Goal: Task Accomplishment & Management: Manage account settings

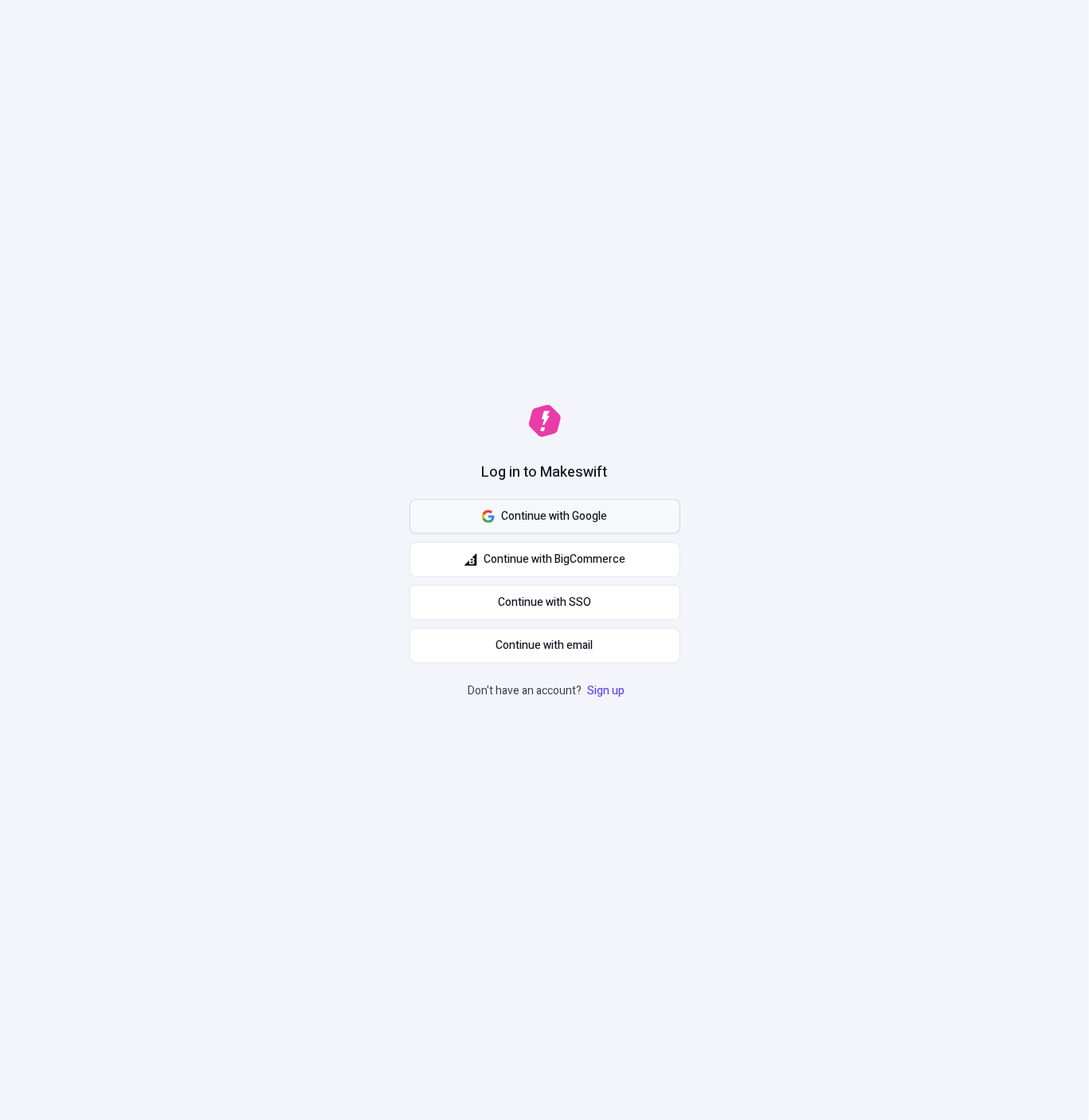
click at [597, 514] on span "Continue with Google" at bounding box center [554, 516] width 106 height 18
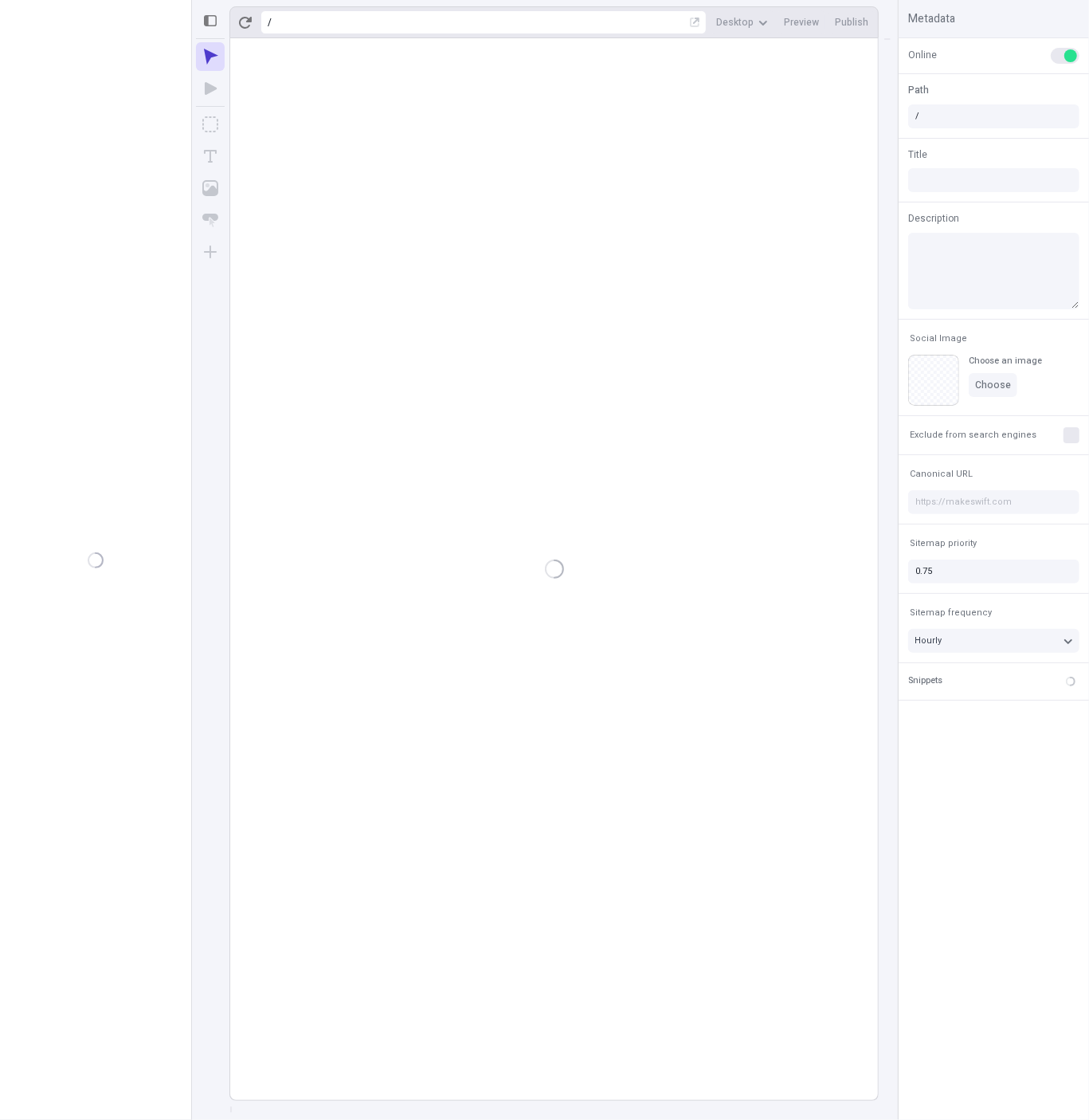
type input "/page"
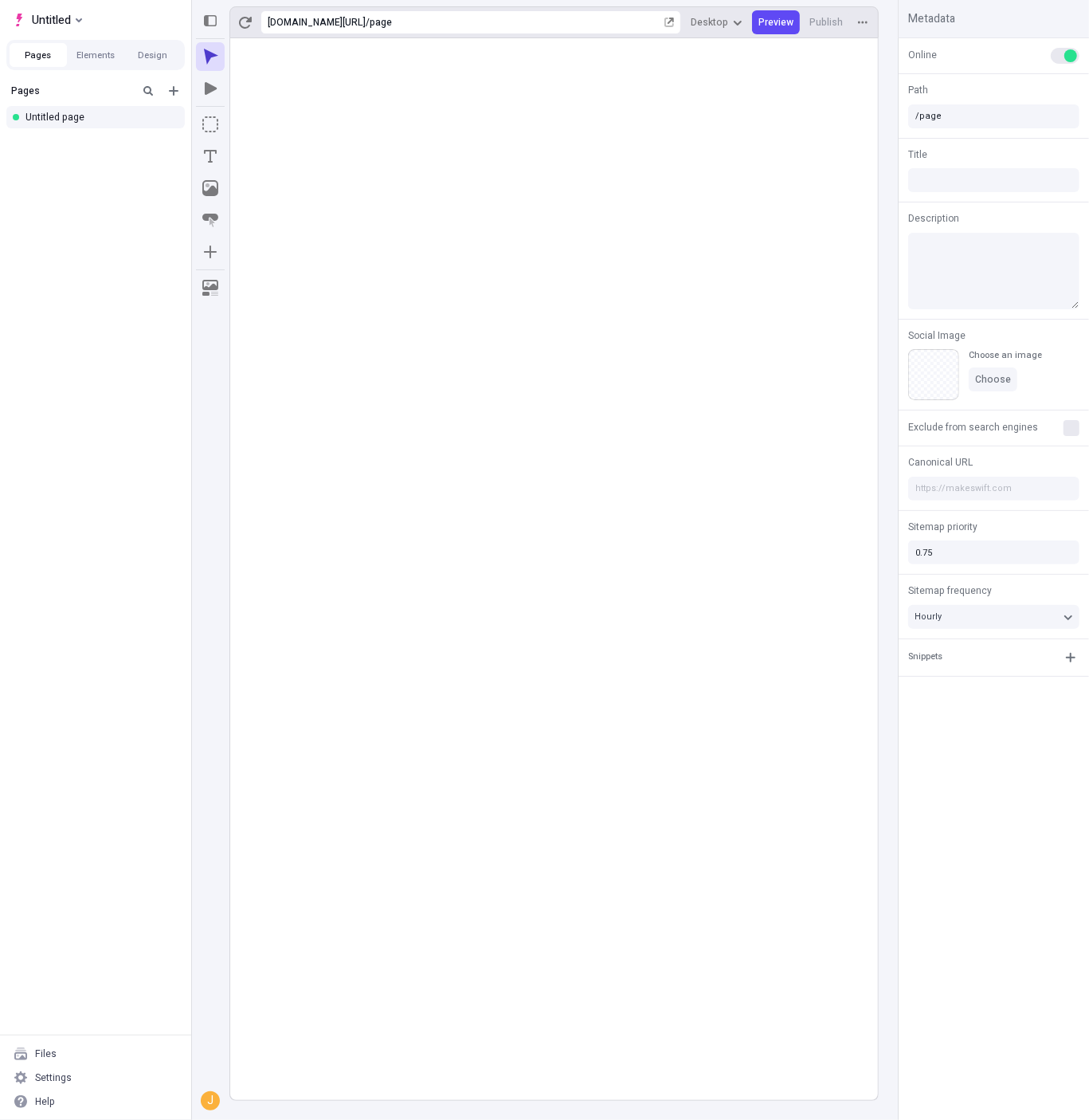
click at [473, 300] on rect at bounding box center [554, 569] width 648 height 1062
click at [459, 284] on rect at bounding box center [554, 569] width 648 height 1062
click at [122, 329] on div "Pages Untitled page" at bounding box center [95, 555] width 191 height 958
click at [84, 1070] on div "Settings" at bounding box center [96, 1077] width 179 height 24
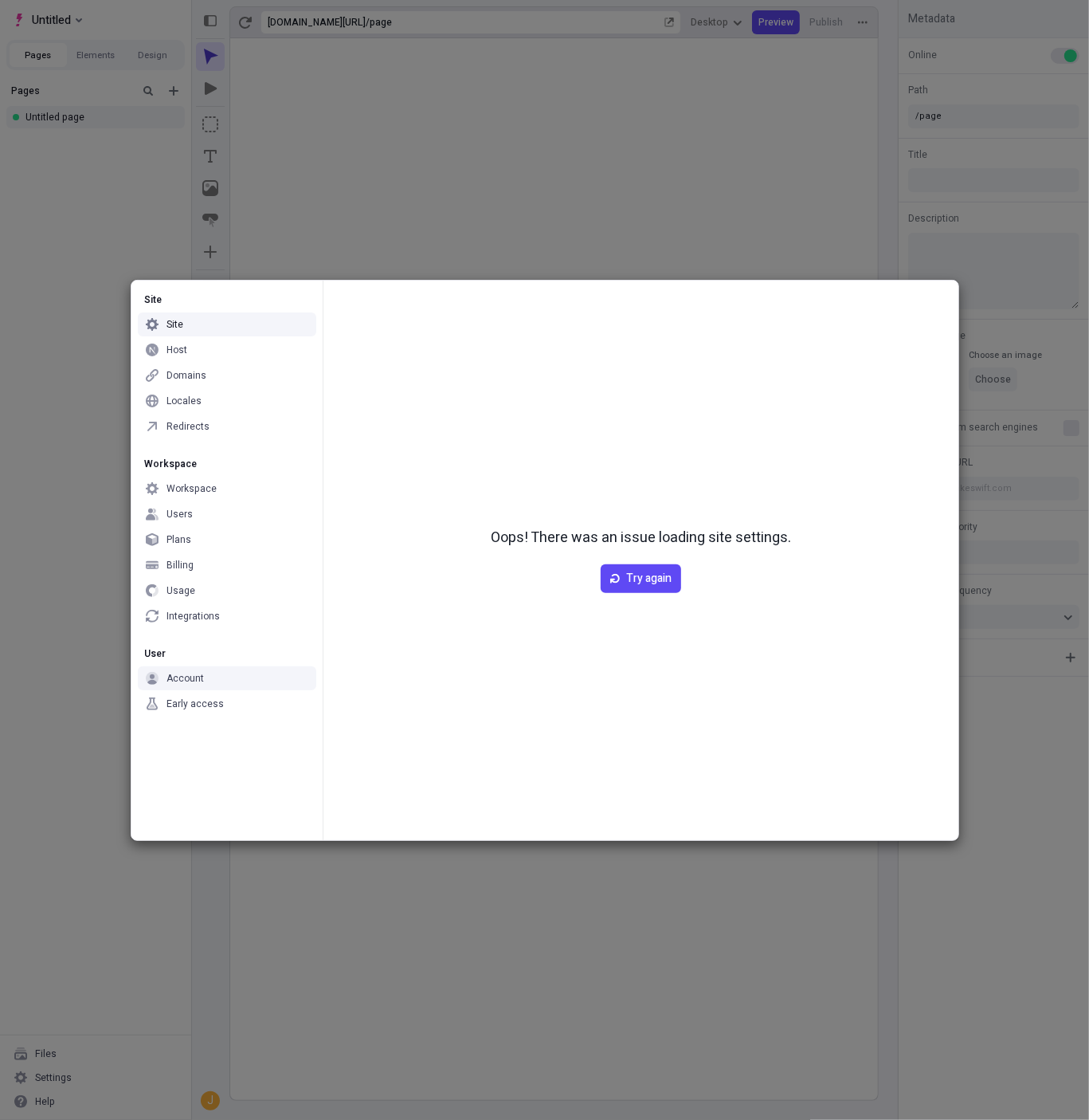
click at [226, 684] on div "Account" at bounding box center [228, 677] width 179 height 24
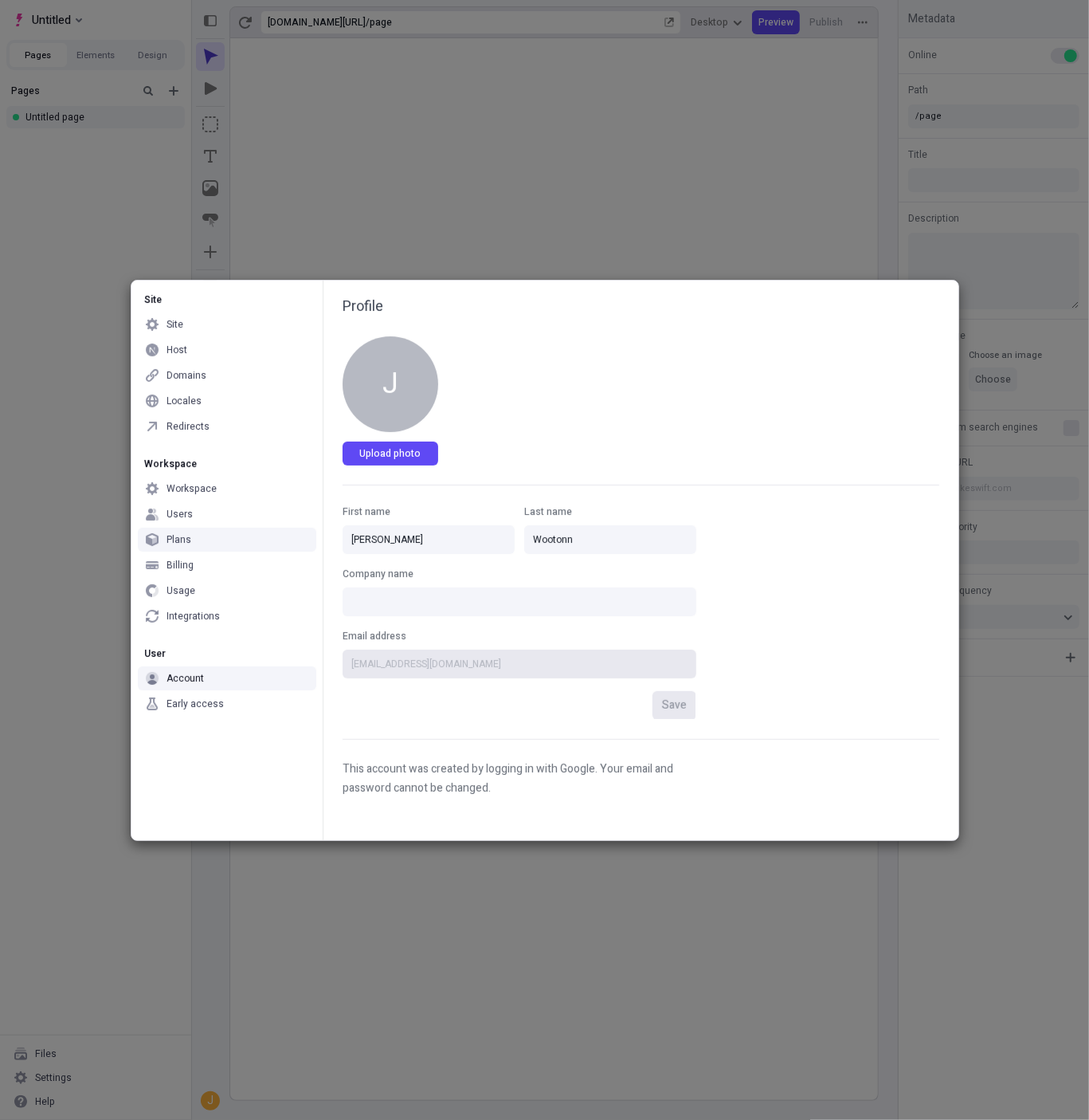
click at [212, 556] on div "Billing" at bounding box center [228, 564] width 179 height 24
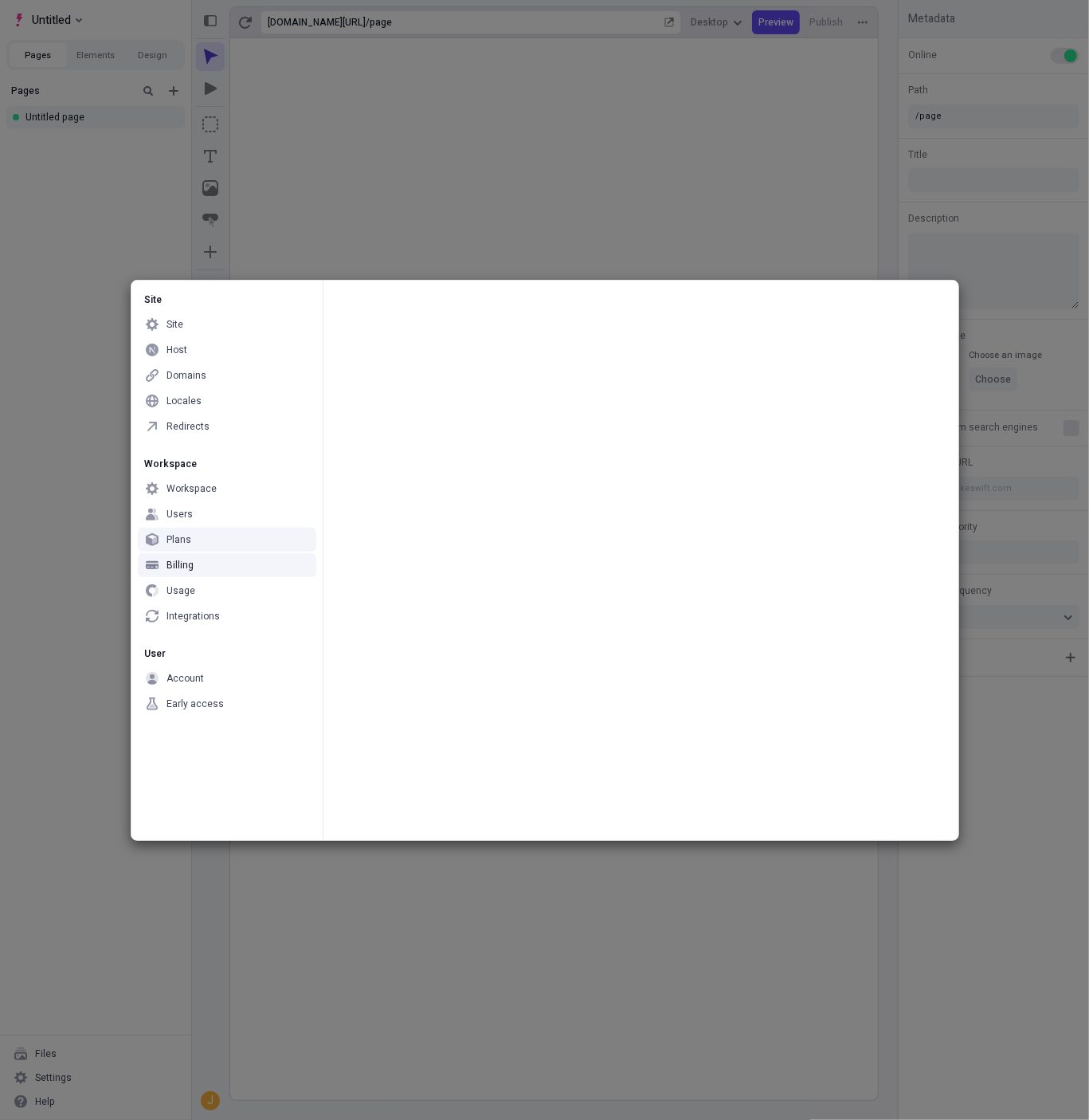
click at [215, 528] on div "Plans" at bounding box center [228, 539] width 179 height 24
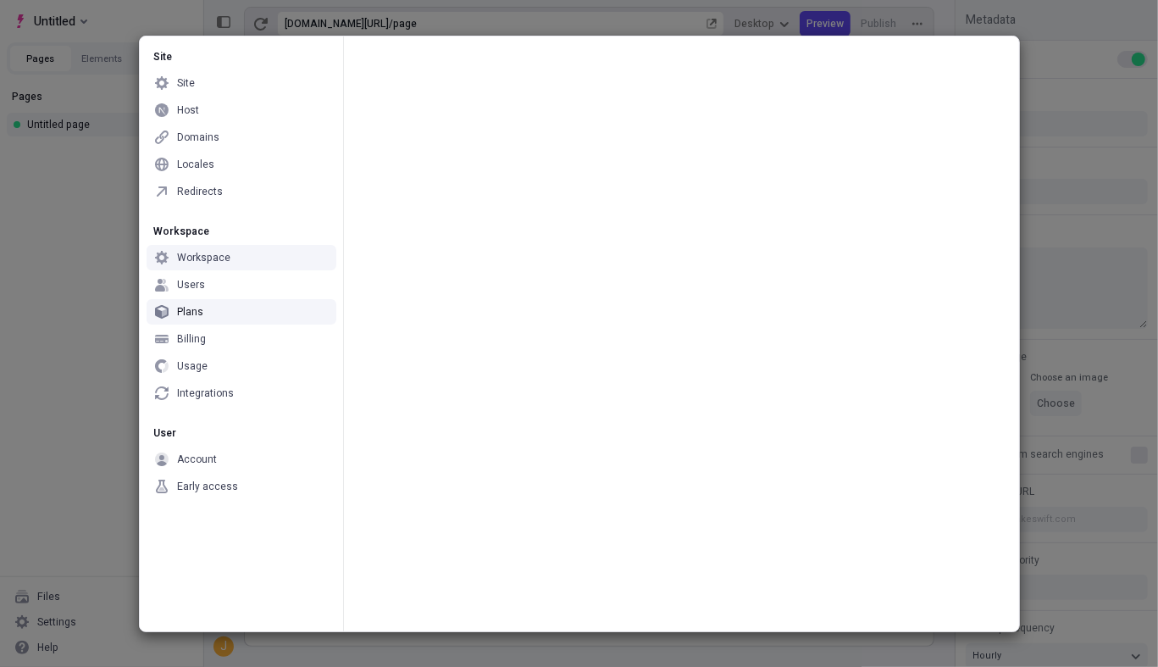
click at [660, 308] on div at bounding box center [681, 333] width 676 height 595
click at [208, 112] on div "Host" at bounding box center [242, 109] width 190 height 25
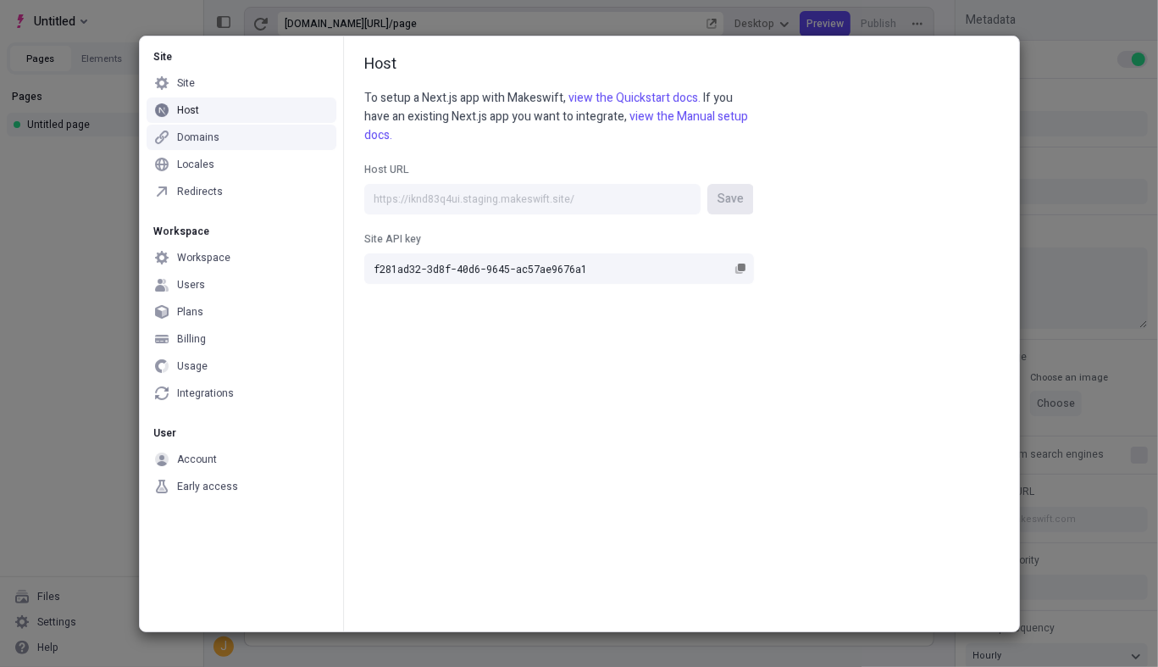
drag, startPoint x: 47, startPoint y: 230, endPoint x: 53, endPoint y: 177, distance: 53.8
click at [47, 230] on div "Site Site Host Domains Locales Redirects Workspace Workspace Users Plans Billin…" at bounding box center [579, 333] width 1158 height 667
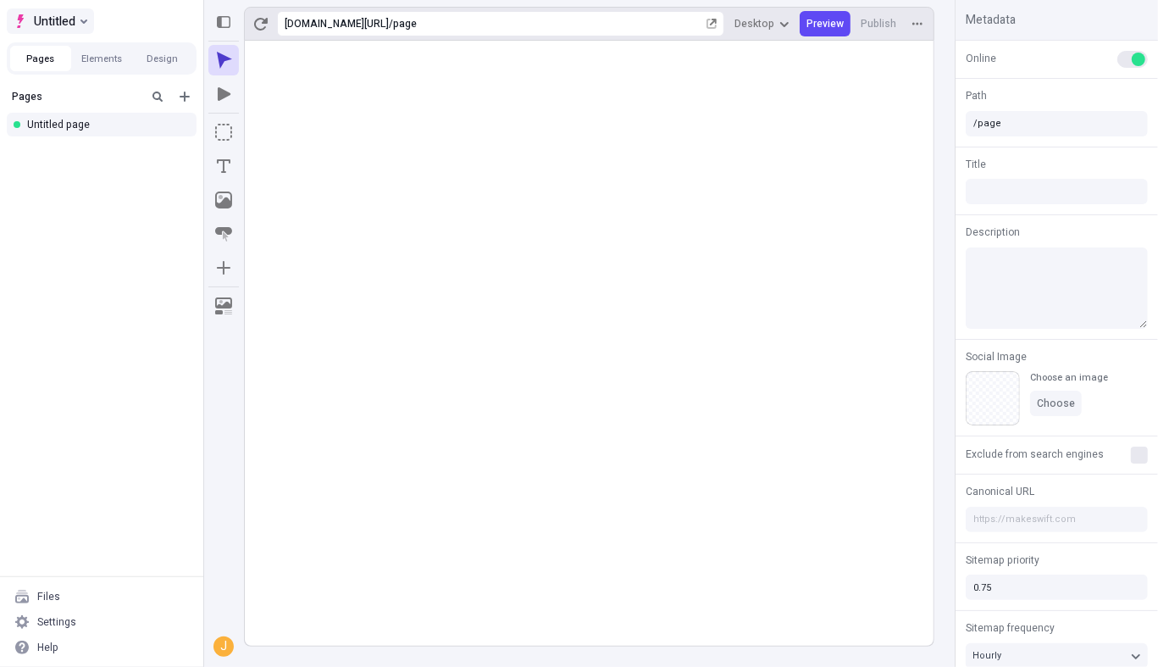
drag, startPoint x: 84, startPoint y: 11, endPoint x: 79, endPoint y: 21, distance: 11.4
click at [84, 11] on button "Untitled" at bounding box center [50, 20] width 87 height 25
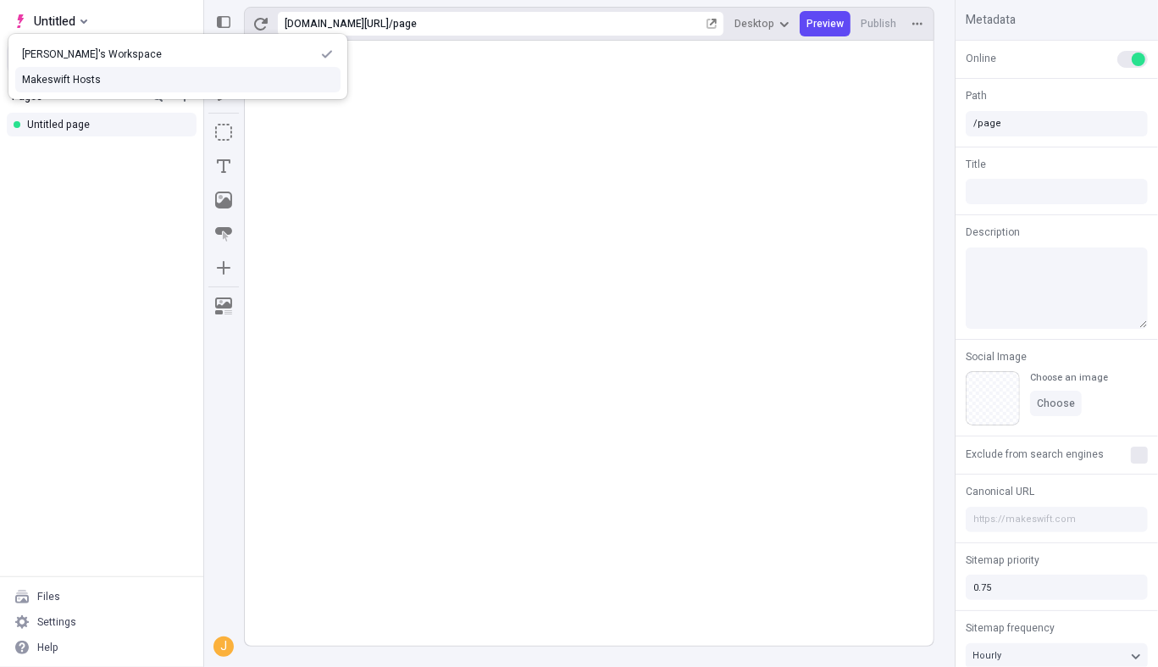
click at [129, 87] on div "Makeswift Hosts" at bounding box center [177, 79] width 339 height 25
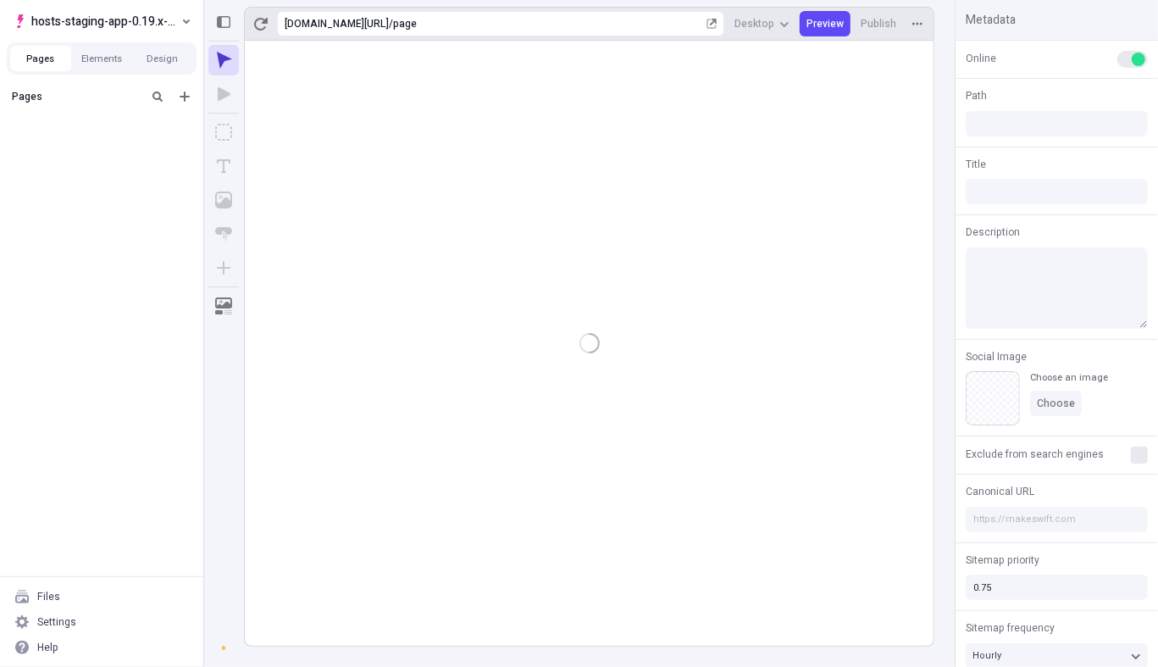
type input "/page"
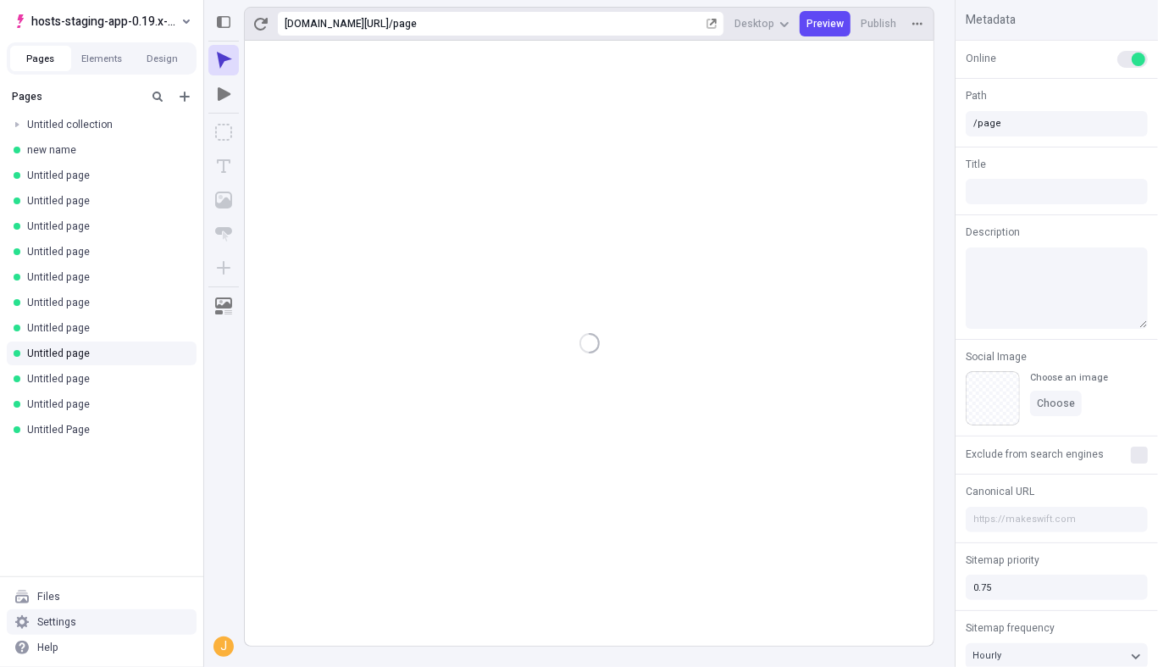
click at [98, 625] on div "Settings" at bounding box center [102, 621] width 190 height 25
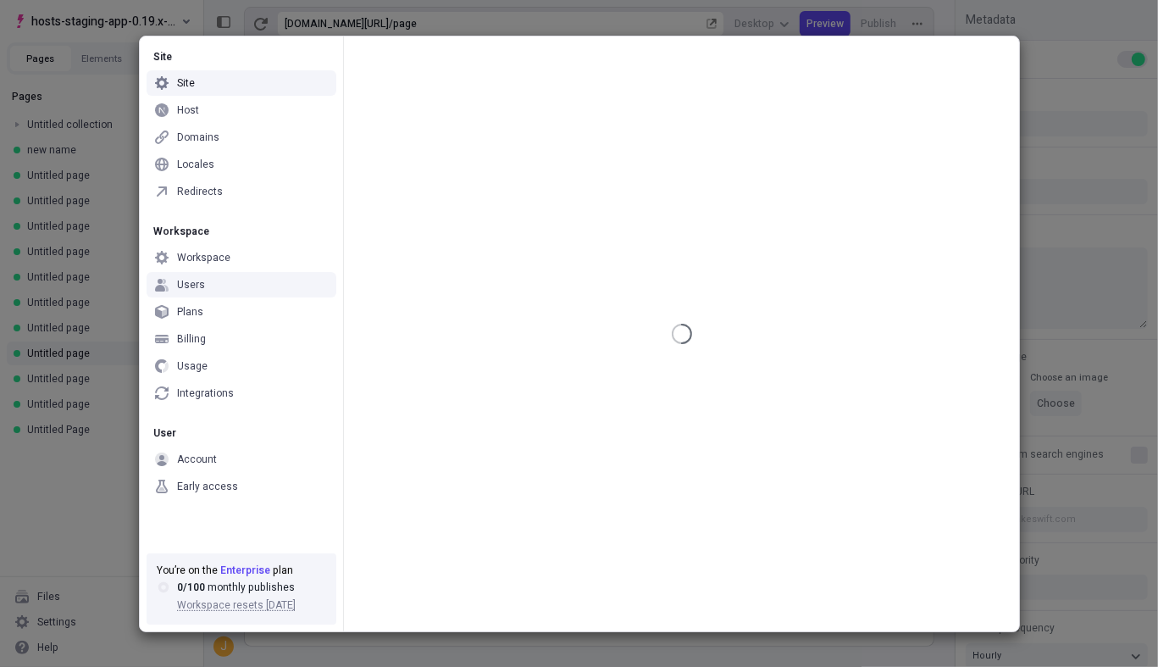
click at [258, 285] on div "Users" at bounding box center [242, 284] width 190 height 25
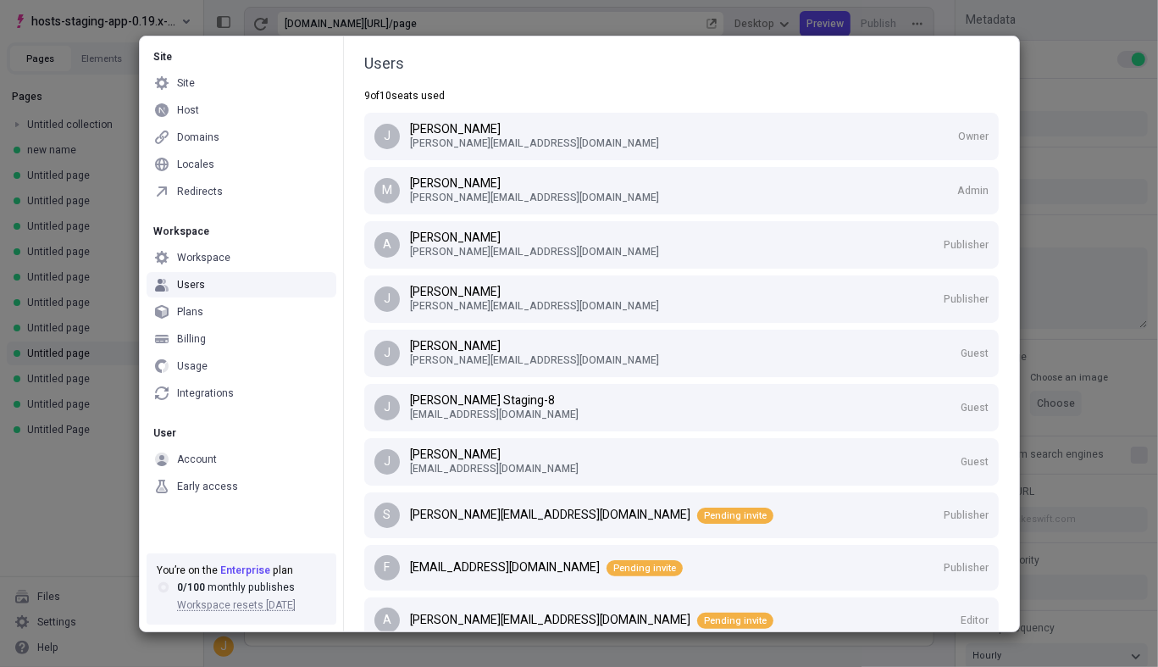
click at [1078, 250] on div "Site Site Host Domains Locales Redirects Workspace Workspace Users Plans Billin…" at bounding box center [579, 333] width 1158 height 667
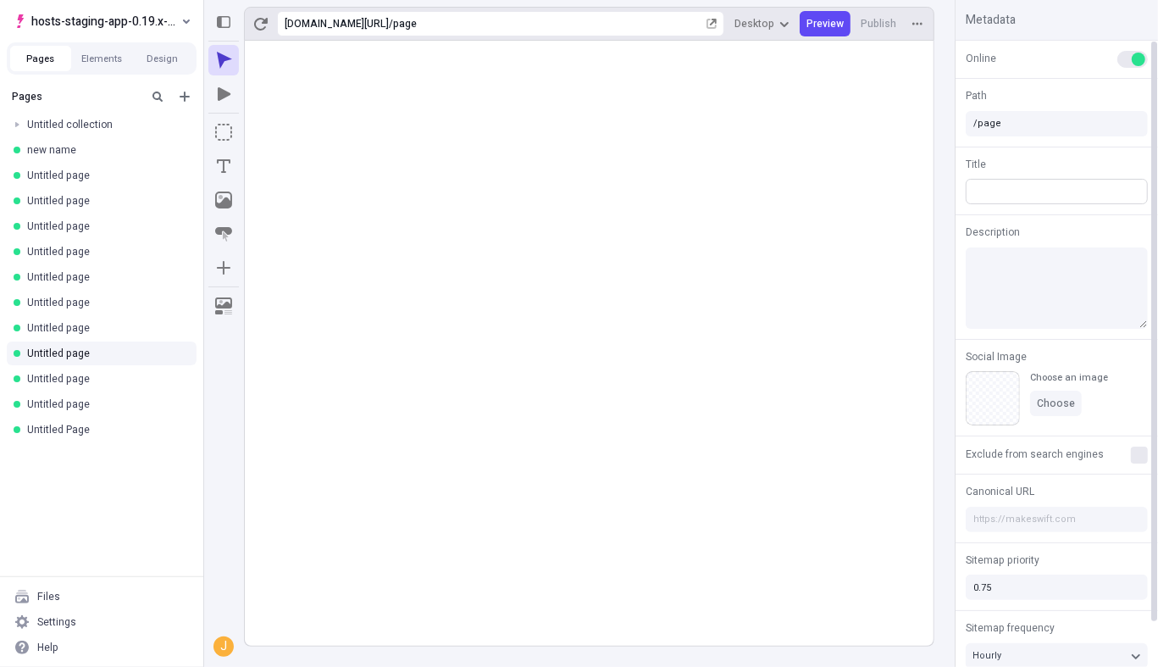
click at [1047, 192] on input "text" at bounding box center [1057, 191] width 182 height 25
type input "tttttttttttt"
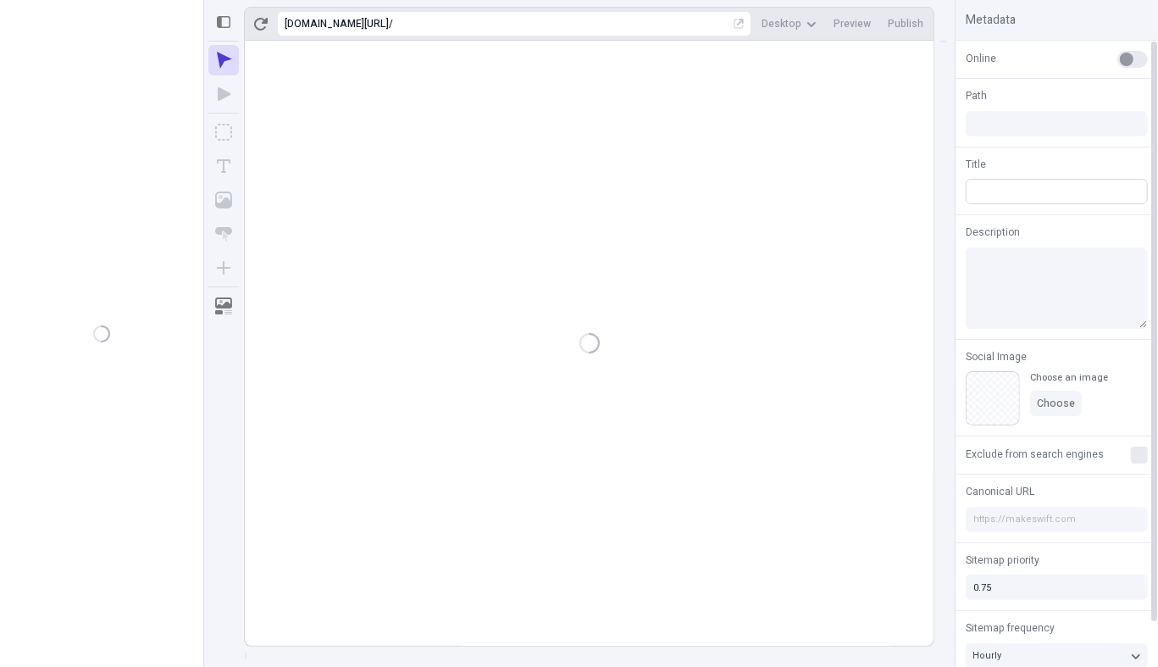
type input "/page"
click at [1003, 191] on input "text" at bounding box center [1057, 191] width 182 height 25
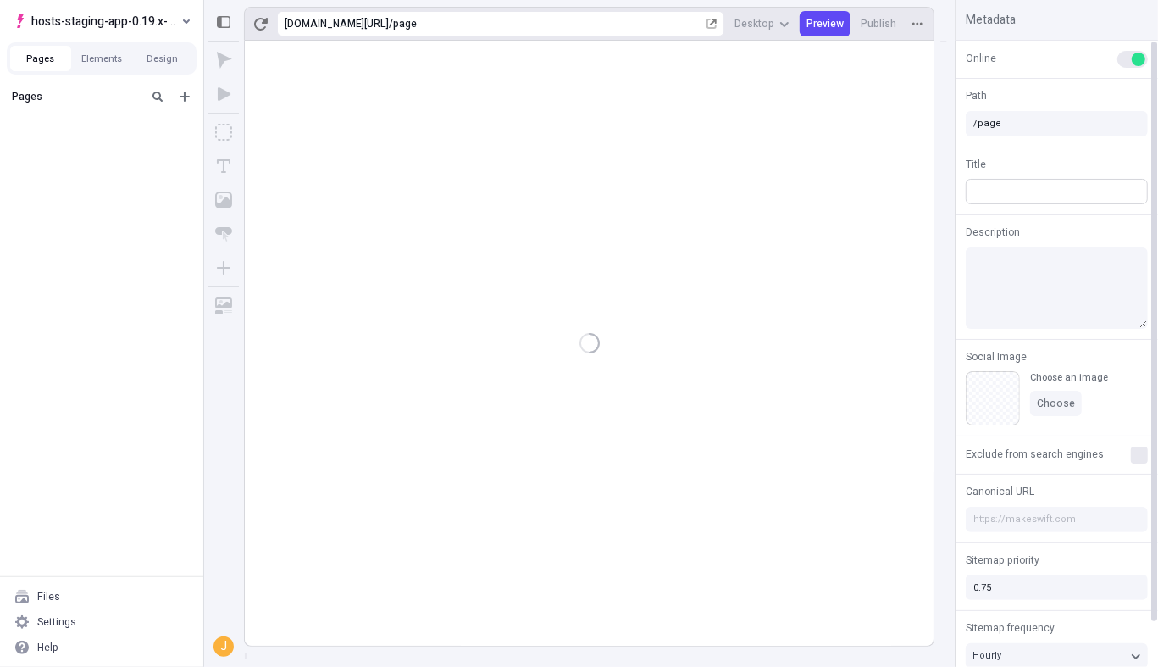
click at [996, 183] on input "text" at bounding box center [1057, 191] width 182 height 25
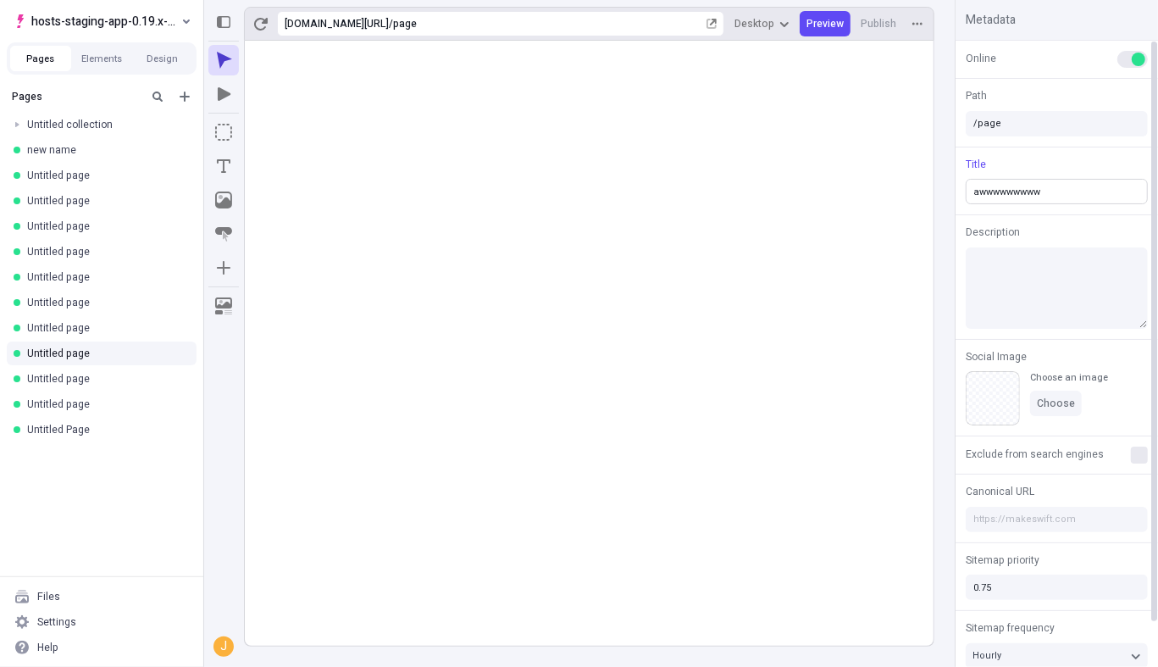
type input "awwwwwwwwww"
type input "aasdfasdf"
